Goal: Task Accomplishment & Management: Manage account settings

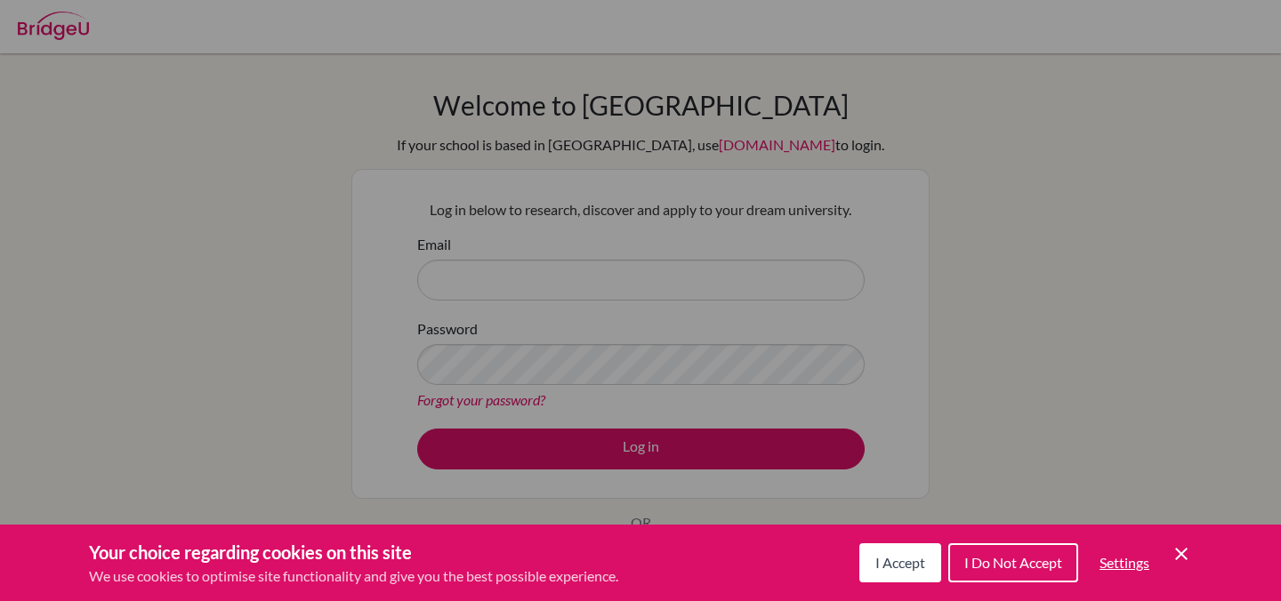
click at [1178, 553] on icon "Cookie Control Close Icon" at bounding box center [1181, 554] width 21 height 21
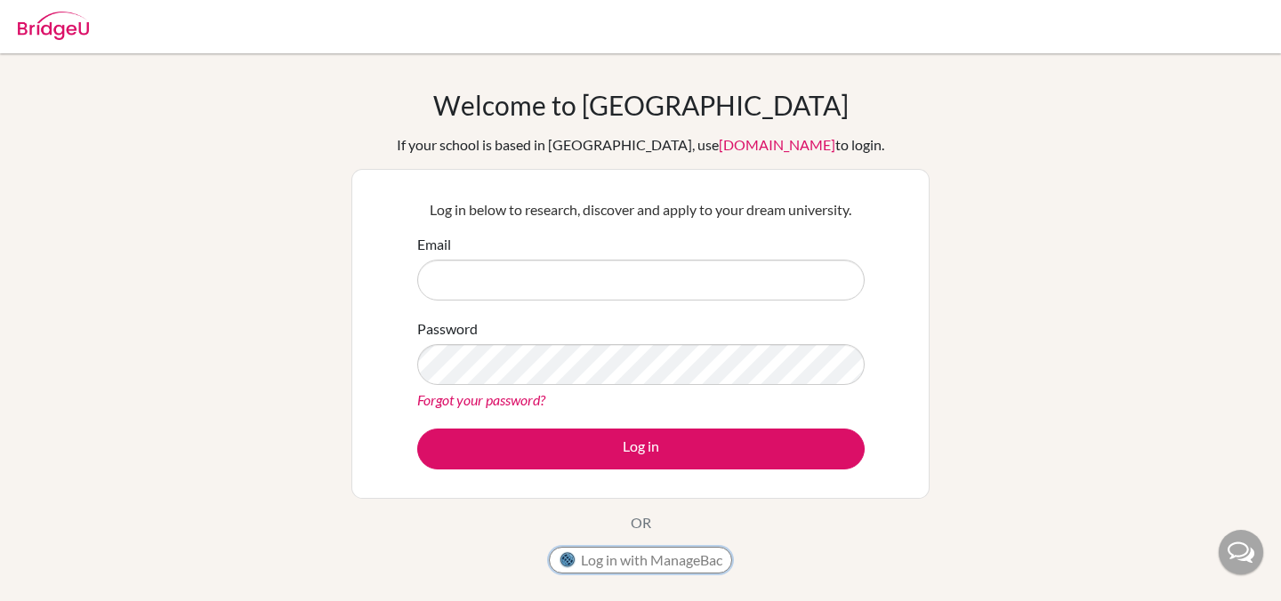
click at [699, 561] on button "Log in with ManageBac" at bounding box center [640, 560] width 183 height 27
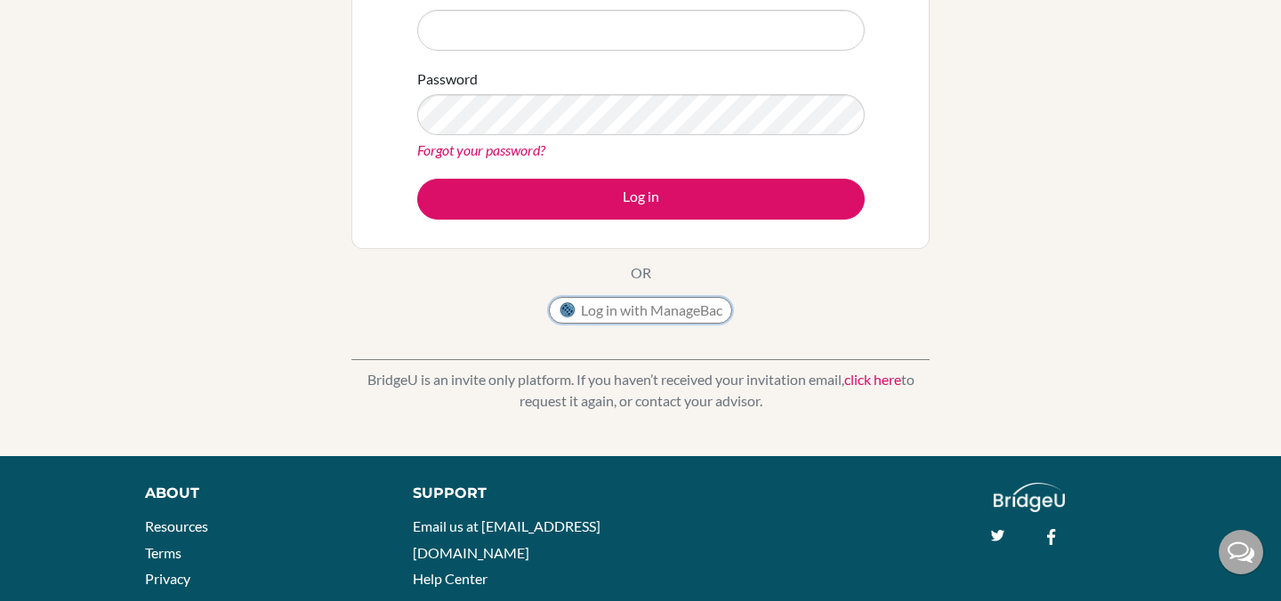
scroll to position [265, 0]
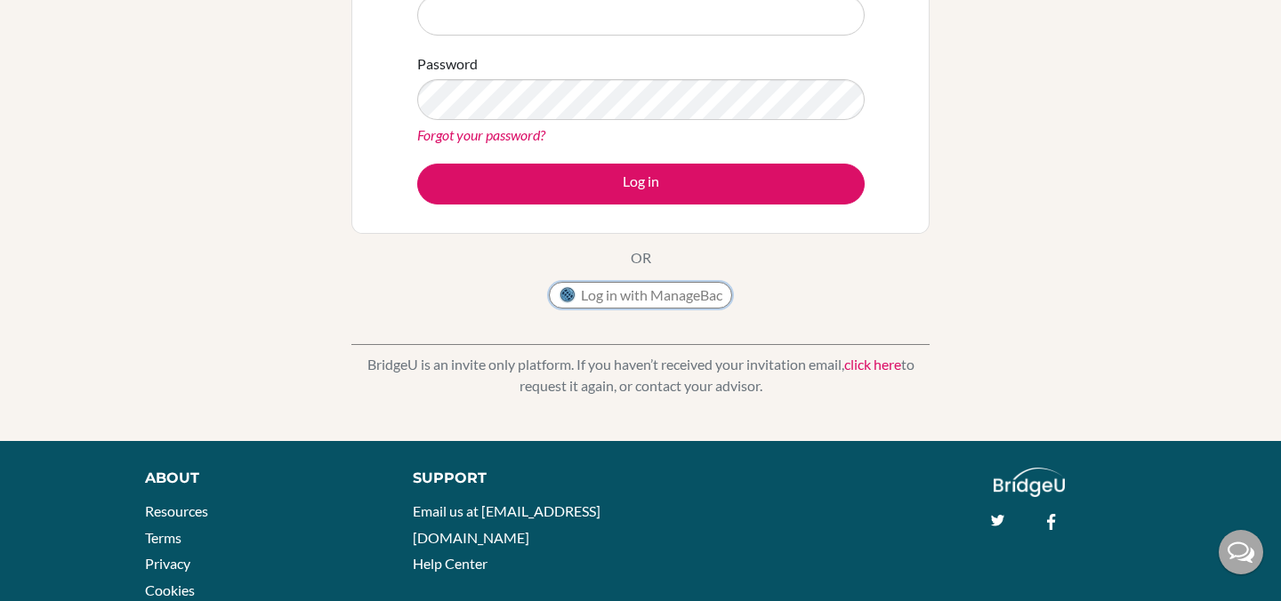
click at [664, 294] on button "Log in with ManageBac" at bounding box center [640, 295] width 183 height 27
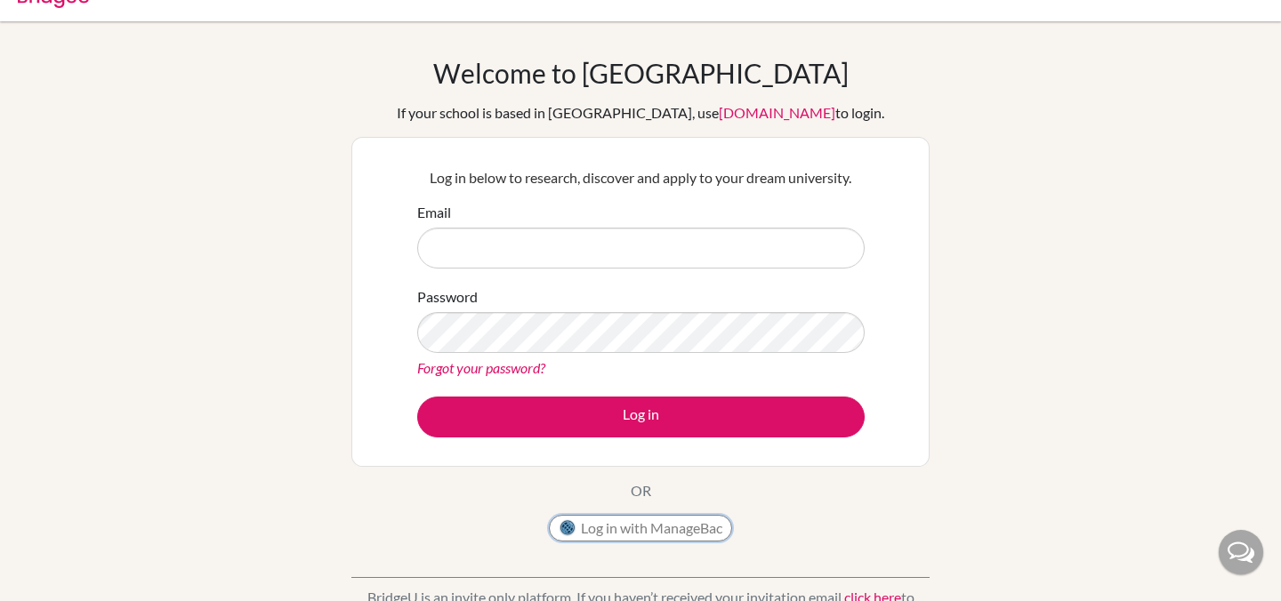
scroll to position [0, 0]
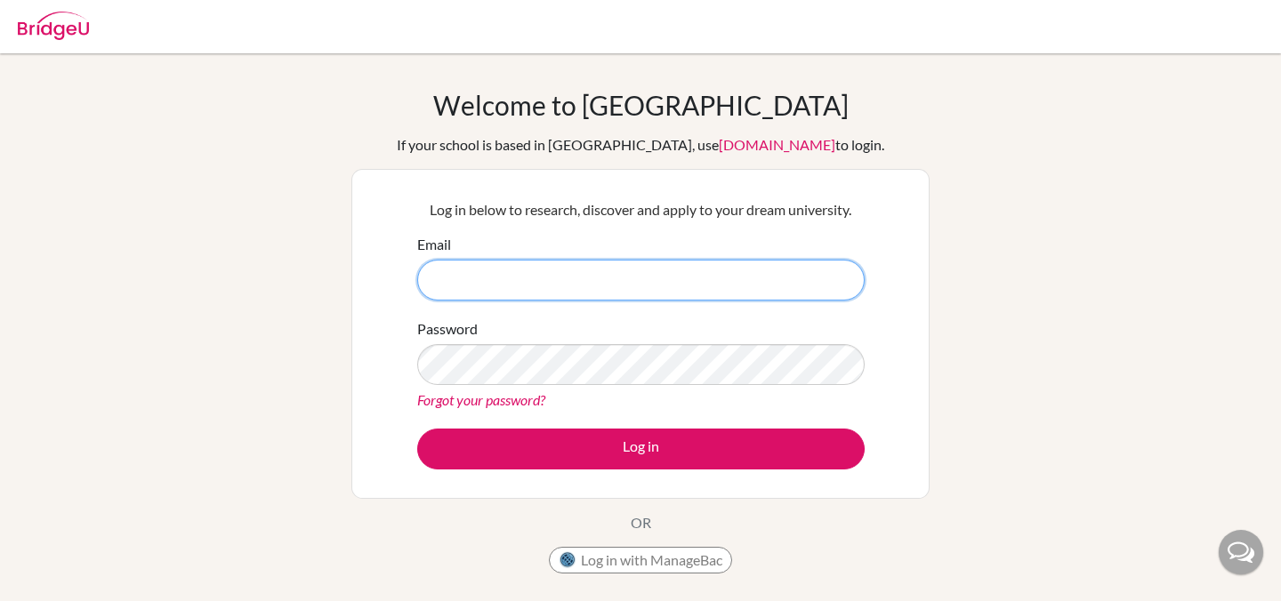
click at [610, 296] on input "Email" at bounding box center [640, 280] width 447 height 41
type input "[EMAIL_ADDRESS][DOMAIN_NAME]"
